Goal: Feedback & Contribution: Submit feedback/report problem

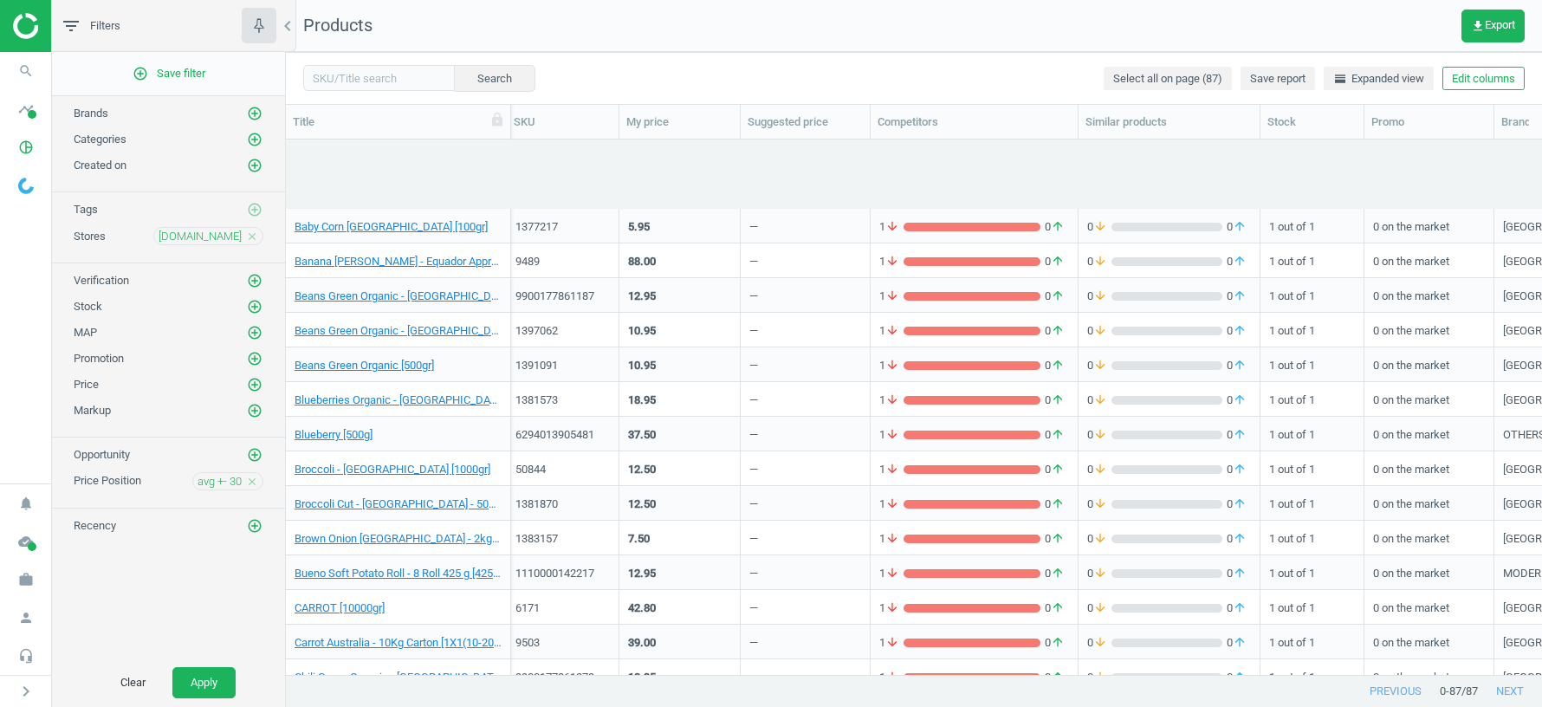
scroll to position [0, 4]
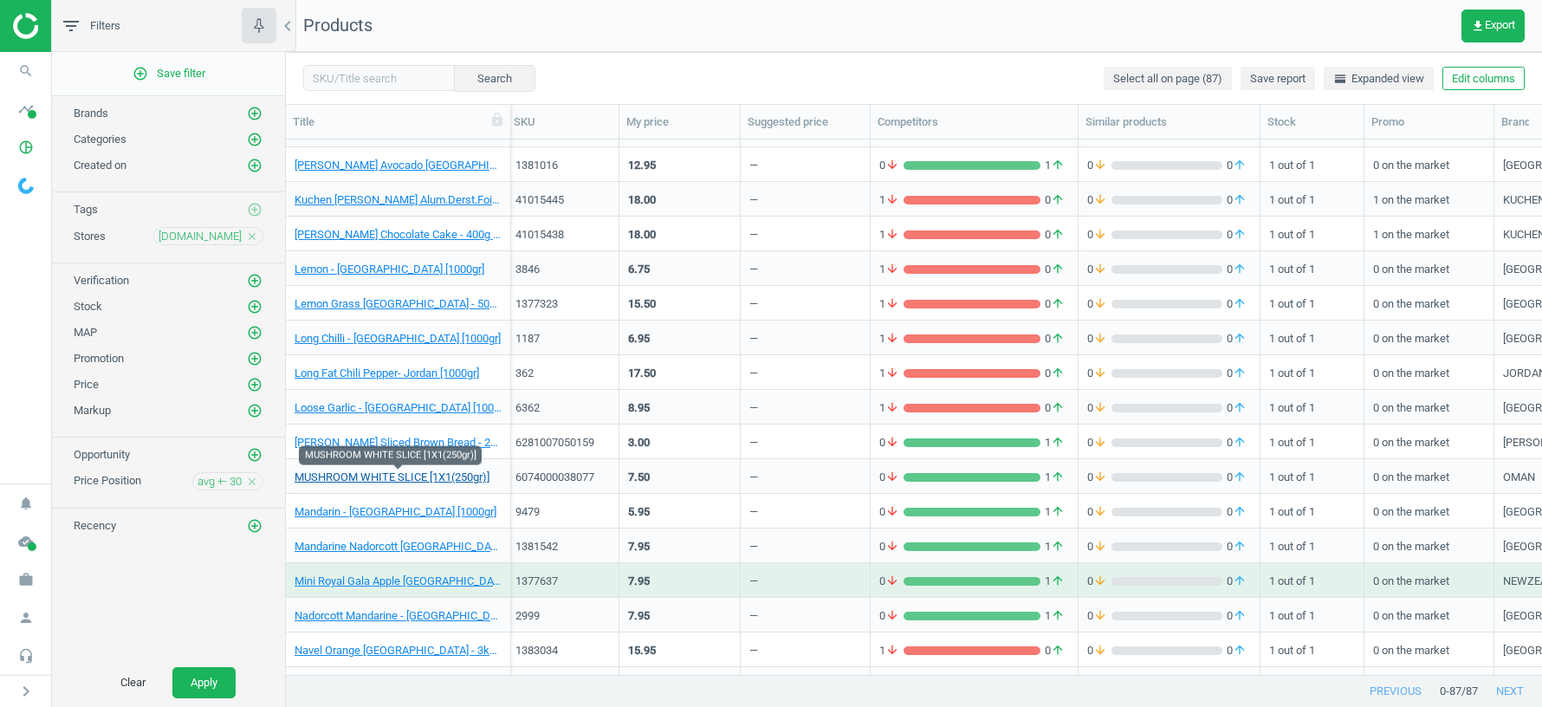
click at [442, 476] on link "MUSHROOM WHITE SLICE [1X1(250gr)]" at bounding box center [392, 477] width 195 height 16
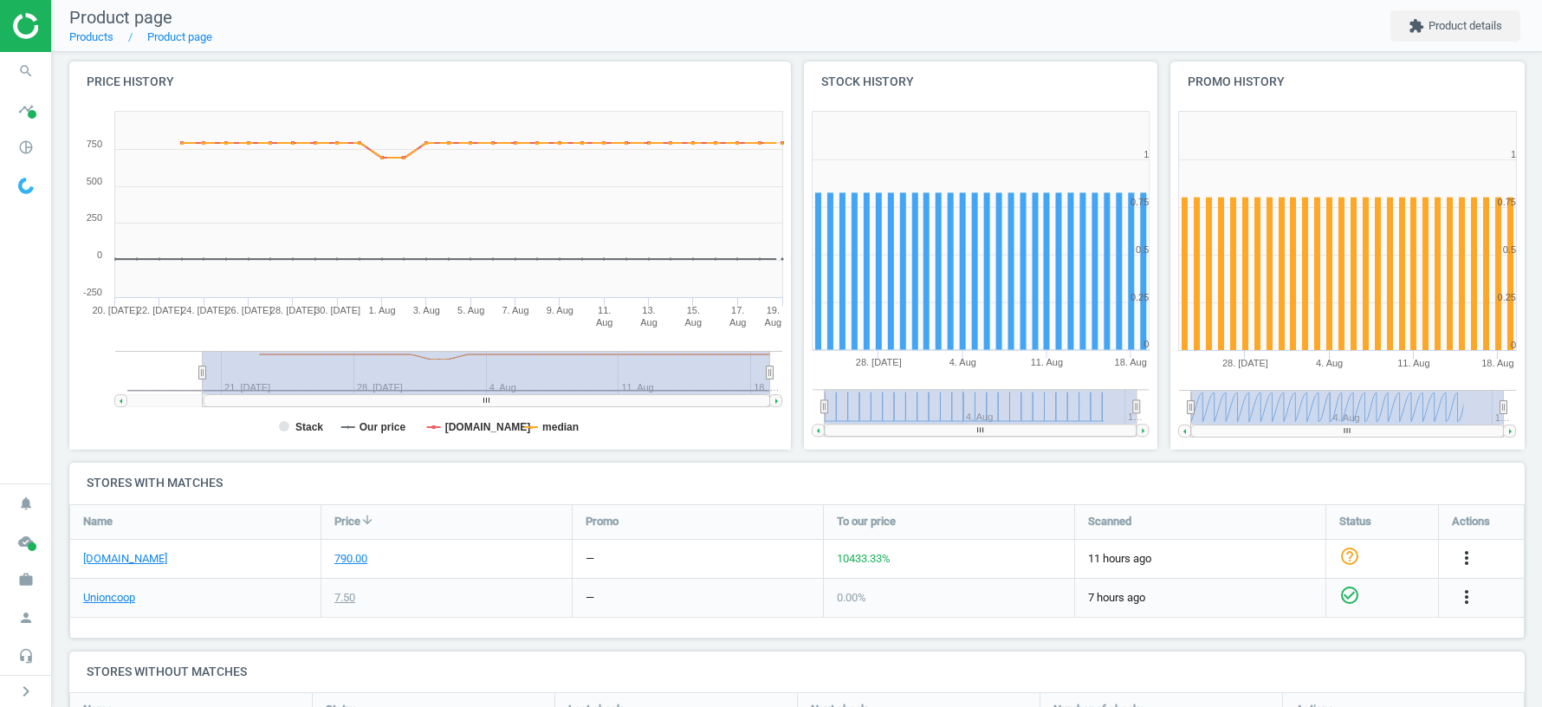
scroll to position [418, 0]
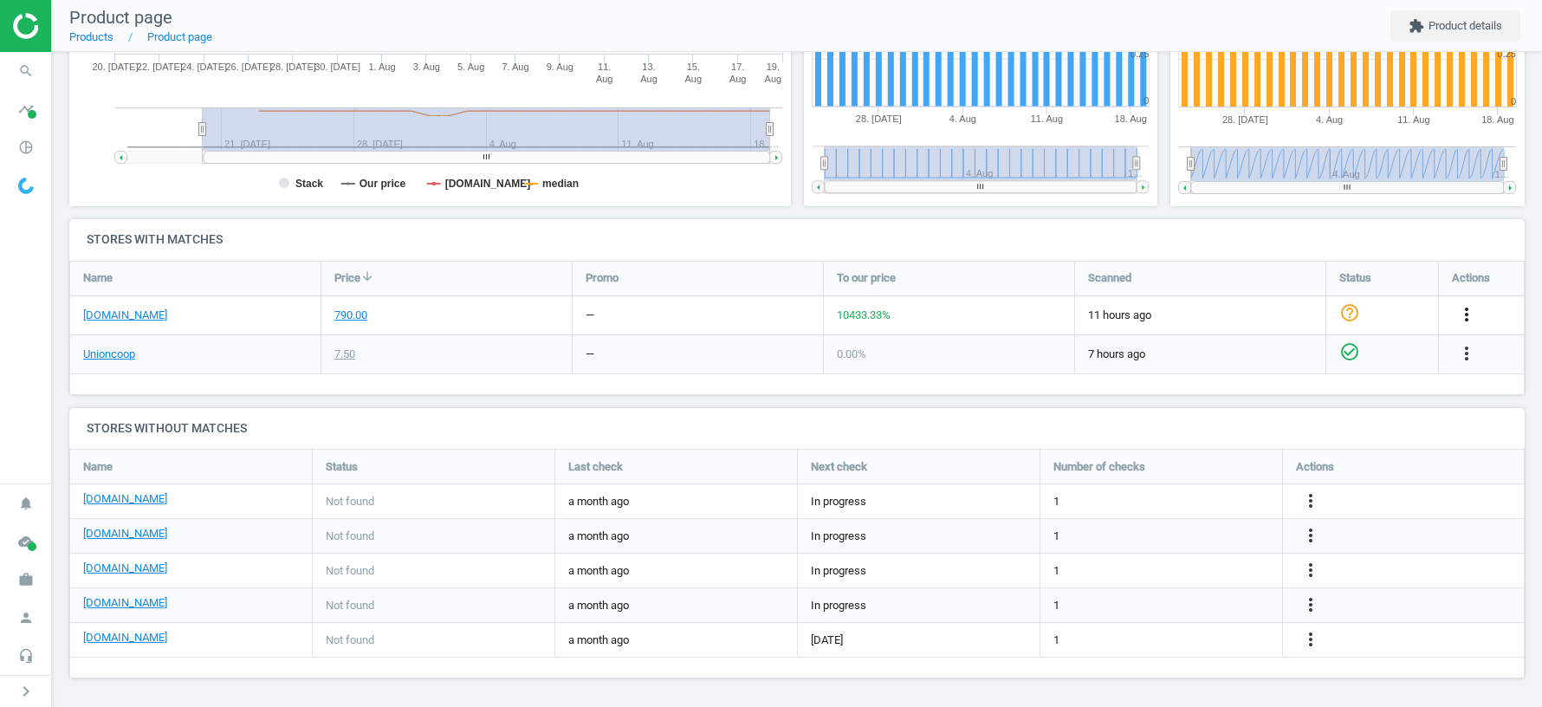
click at [1469, 314] on icon "more_vert" at bounding box center [1466, 314] width 21 height 21
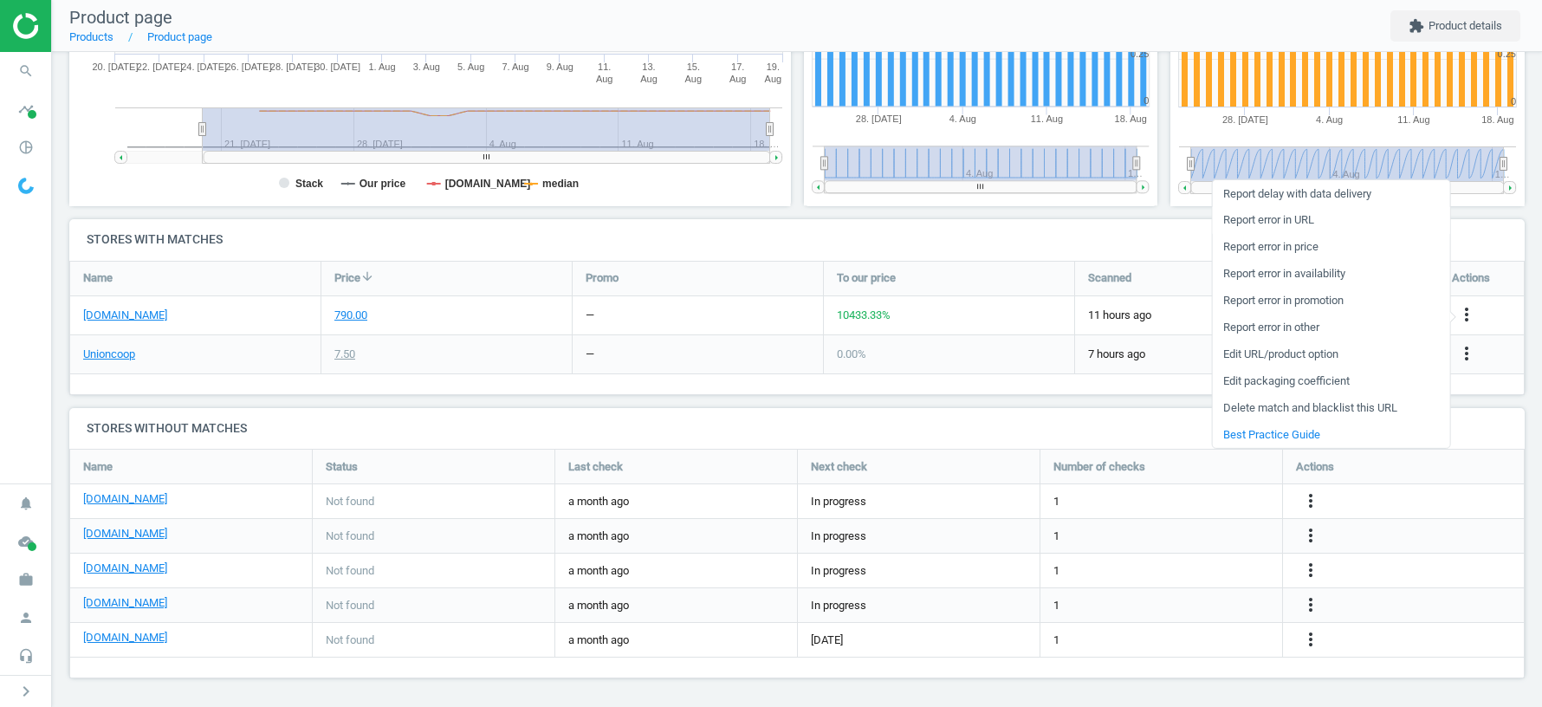
click at [1260, 217] on link "Report error in URL" at bounding box center [1330, 220] width 237 height 27
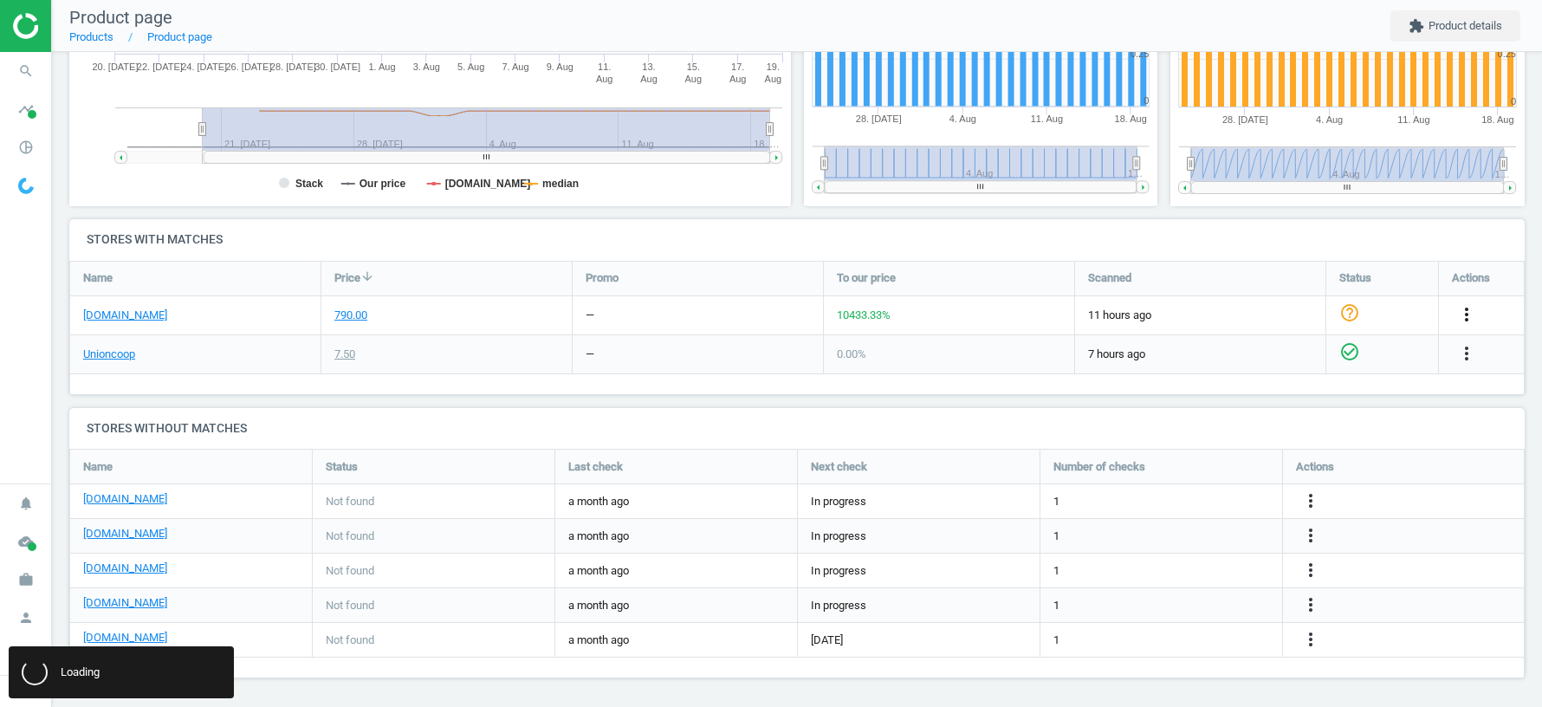
click at [1464, 310] on icon "more_vert" at bounding box center [1466, 314] width 21 height 21
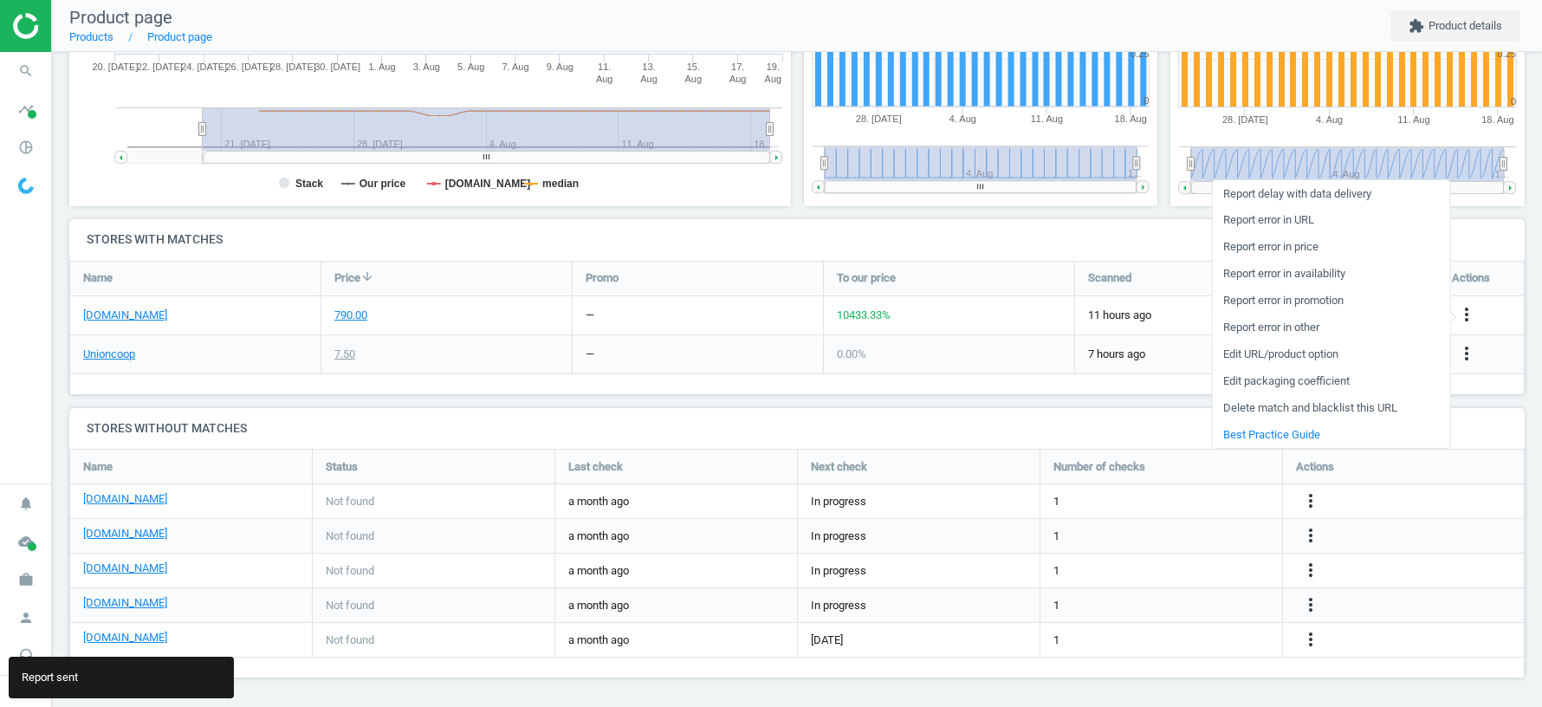
click at [1291, 330] on link "Report error in other" at bounding box center [1330, 327] width 237 height 27
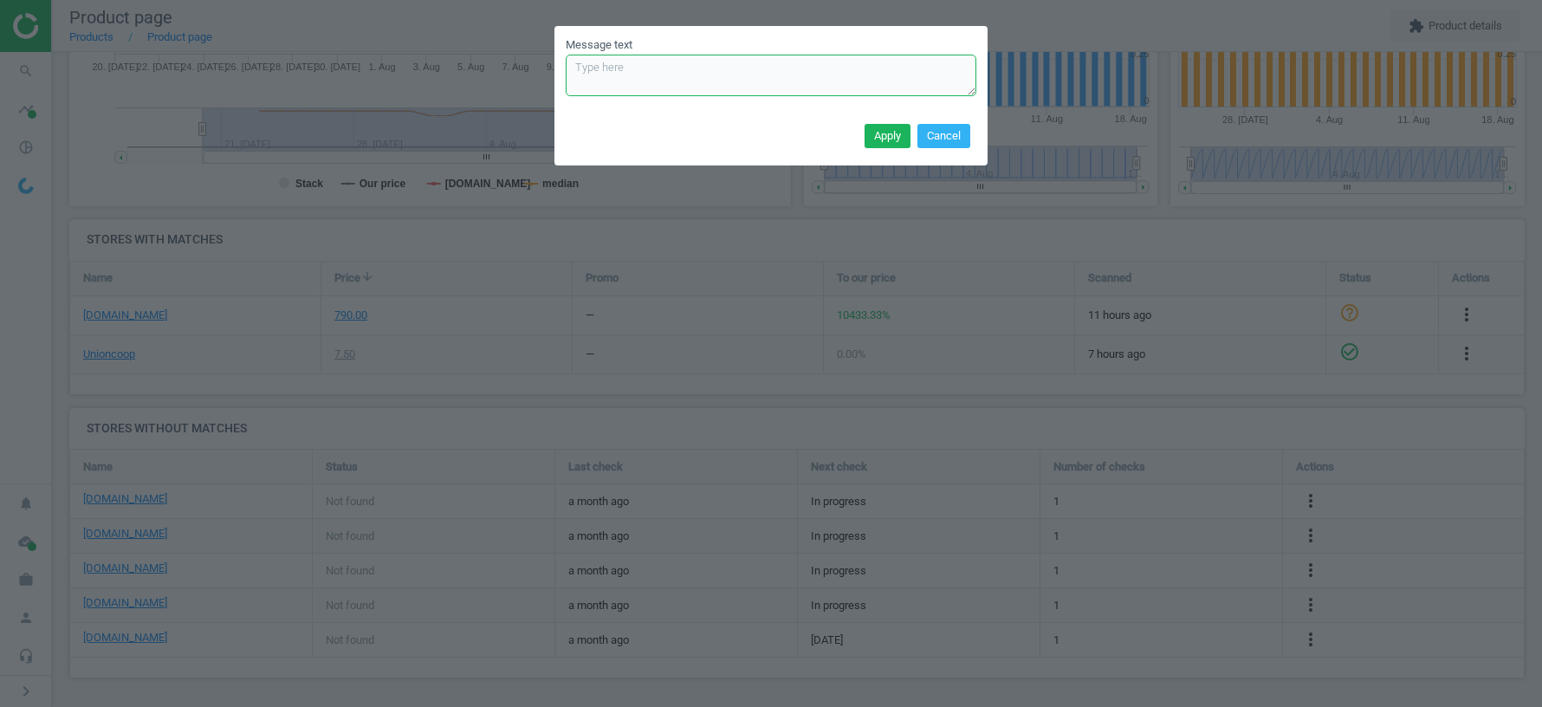
click at [709, 73] on textarea "Message text" at bounding box center [771, 76] width 411 height 42
paste textarea "[URL][DOMAIN_NAME][PERSON_NAME]"
type textarea "replace URL [URL][DOMAIN_NAME][PERSON_NAME]"
click at [884, 134] on button "Apply" at bounding box center [887, 136] width 46 height 24
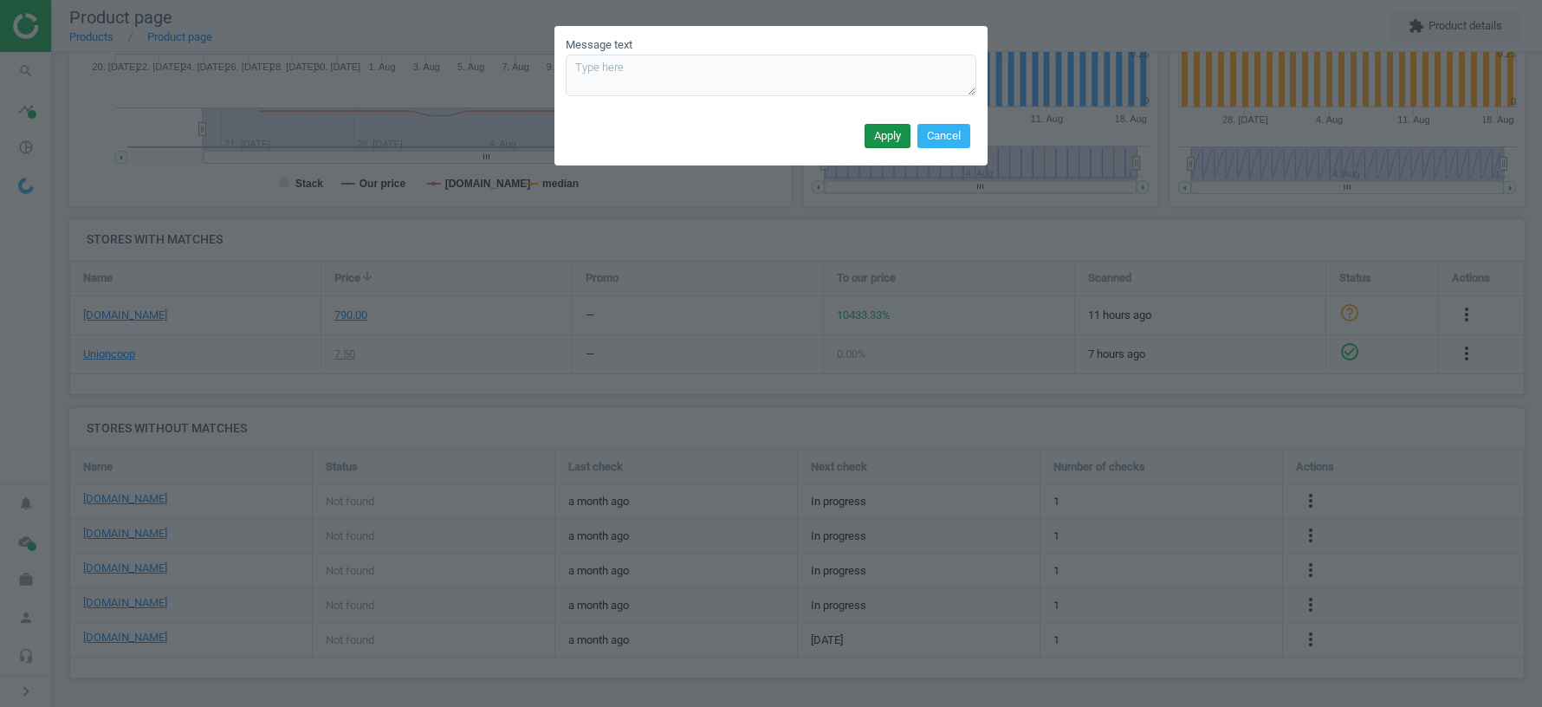
scroll to position [0, 0]
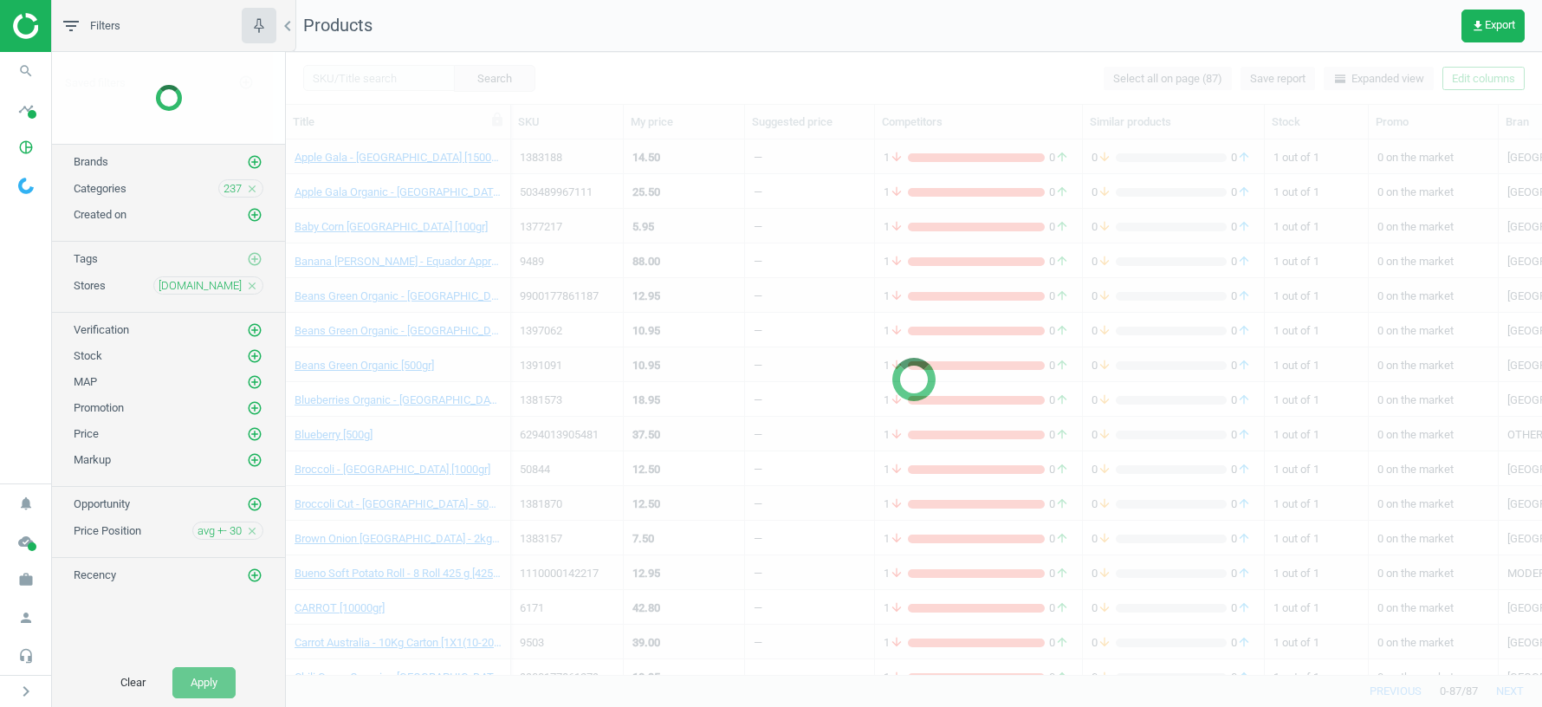
scroll to position [1300, 0]
